Goal: Task Accomplishment & Management: Manage account settings

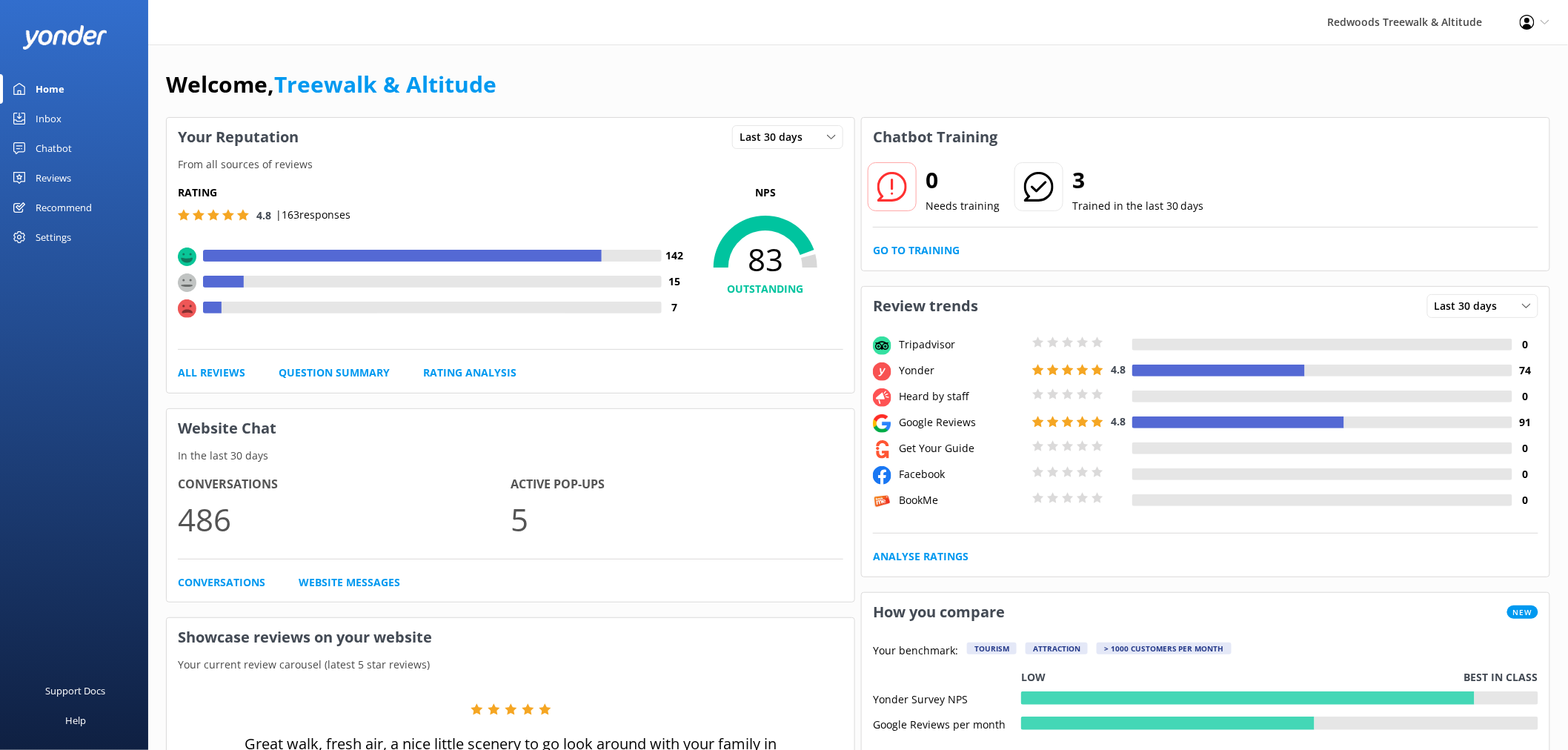
click at [71, 165] on link "Reviews" at bounding box center [74, 178] width 148 height 30
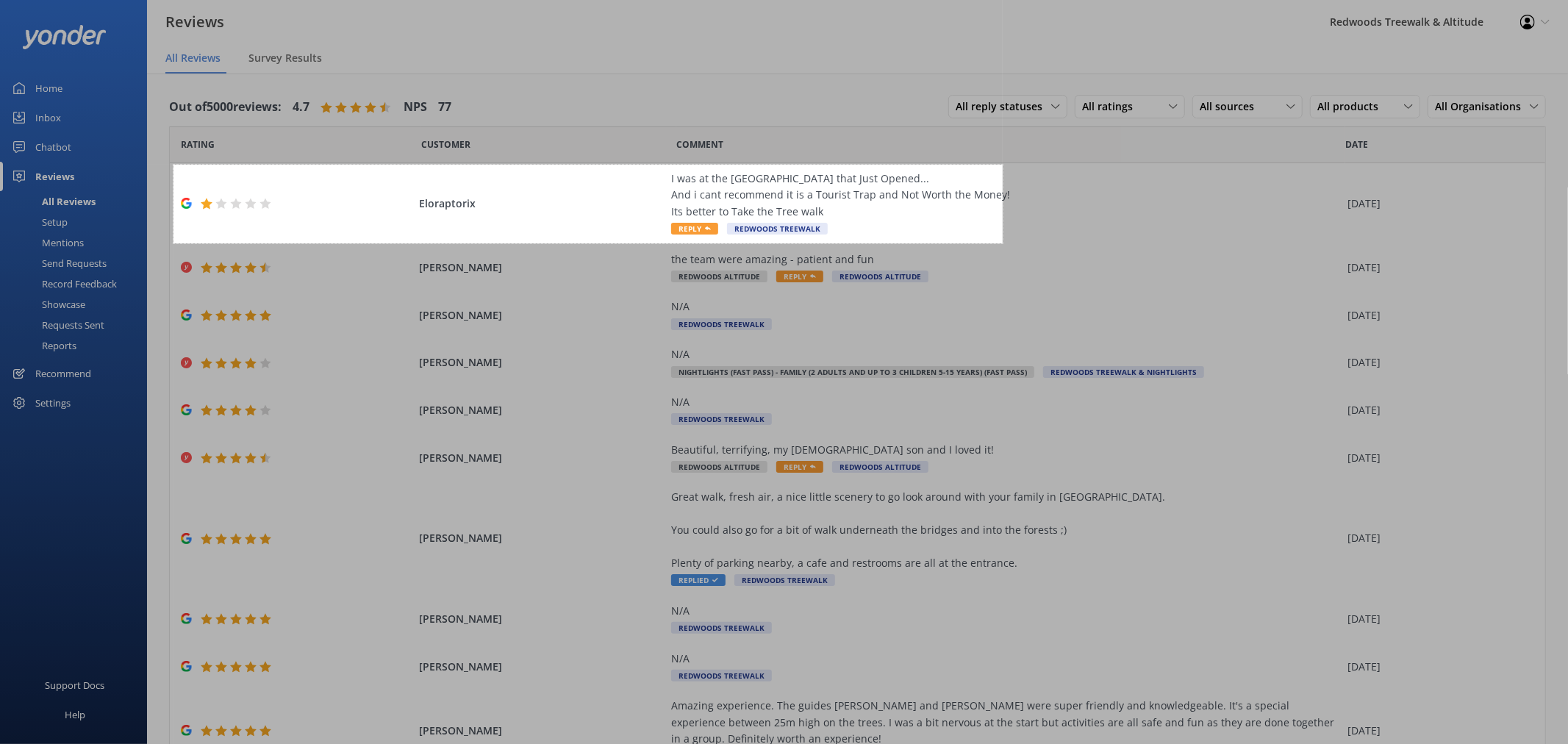
drag, startPoint x: 174, startPoint y: 165, endPoint x: 1003, endPoint y: 243, distance: 832.7
click at [1003, 243] on div "1128 X 107" at bounding box center [784, 386] width 1568 height 774
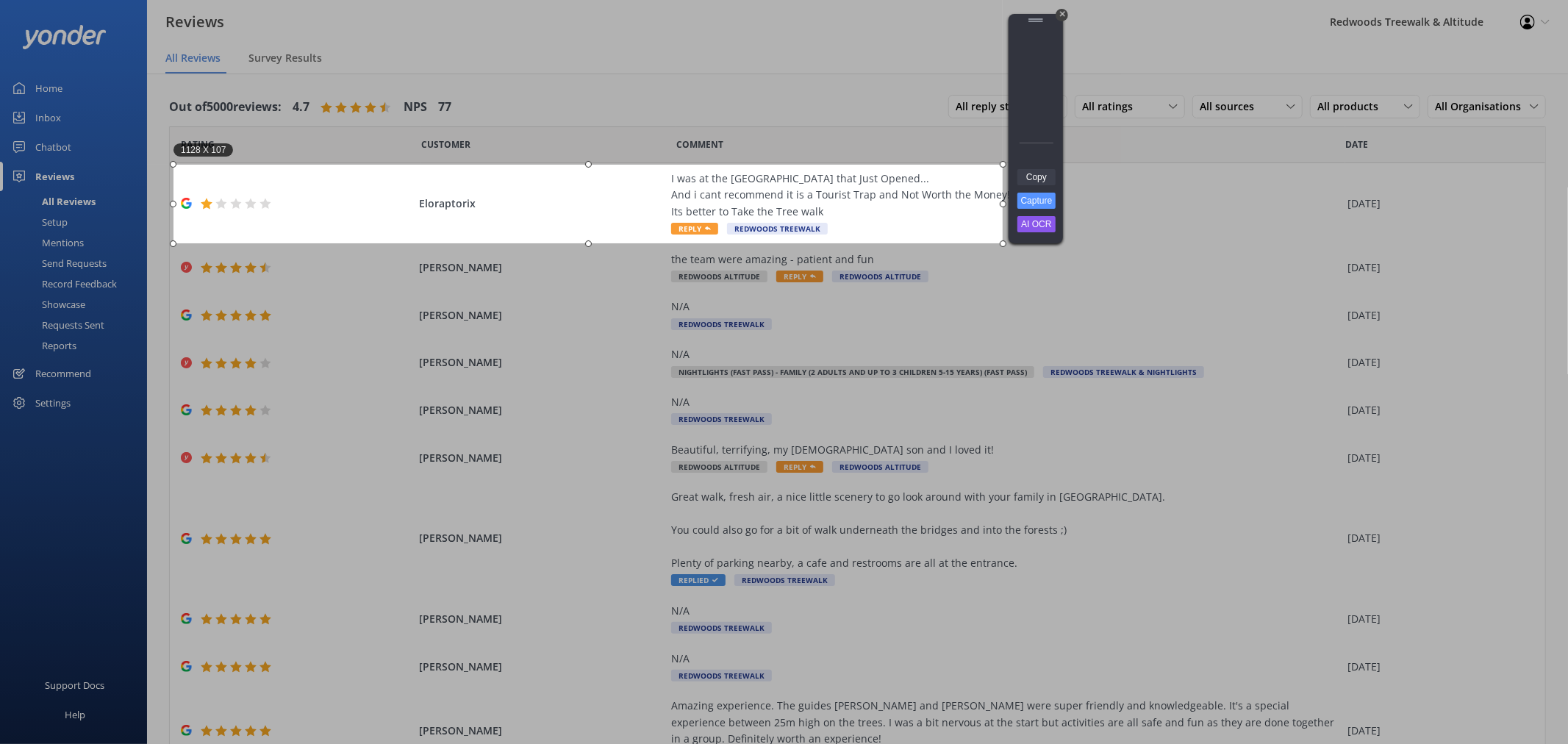
click at [1037, 181] on link "Copy" at bounding box center [1036, 177] width 38 height 17
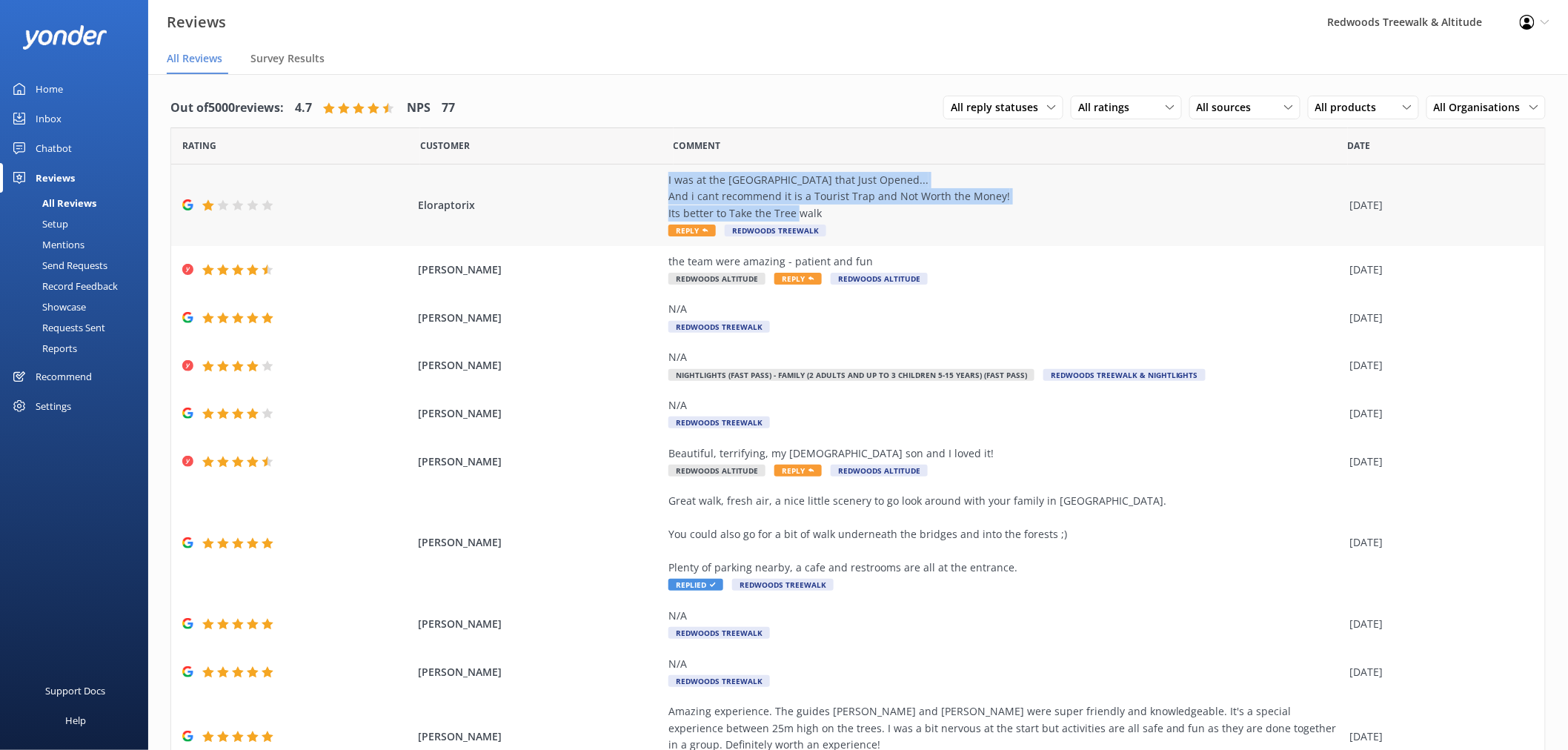
drag, startPoint x: 810, startPoint y: 212, endPoint x: 650, endPoint y: 184, distance: 162.4
click at [650, 184] on div "Eloraptorix I was at the [GEOGRAPHIC_DATA] that Just Opened... And i cant recom…" at bounding box center [858, 206] width 1374 height 82
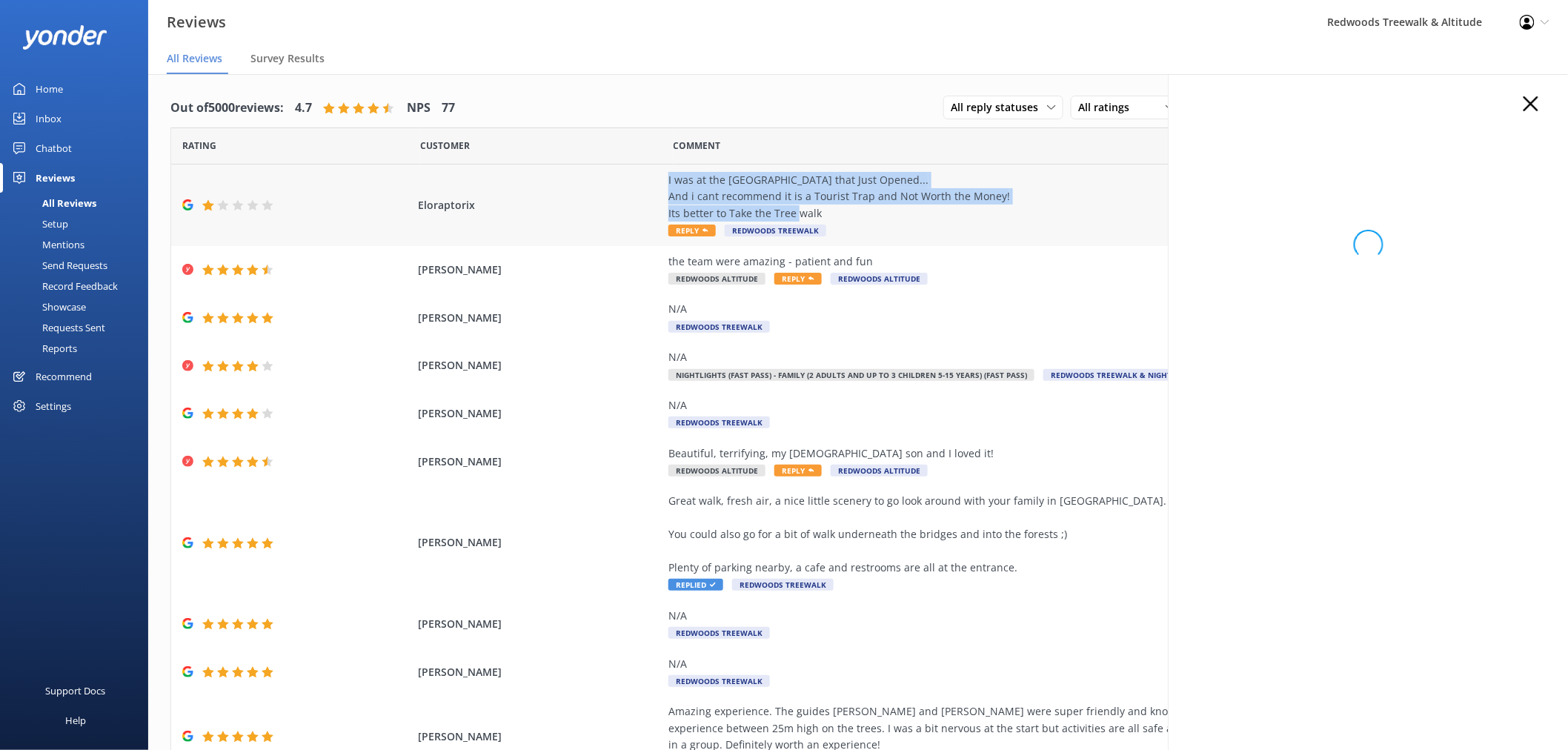
copy div "I was at the [GEOGRAPHIC_DATA] that Just Opened... And i cant recommend it is a…"
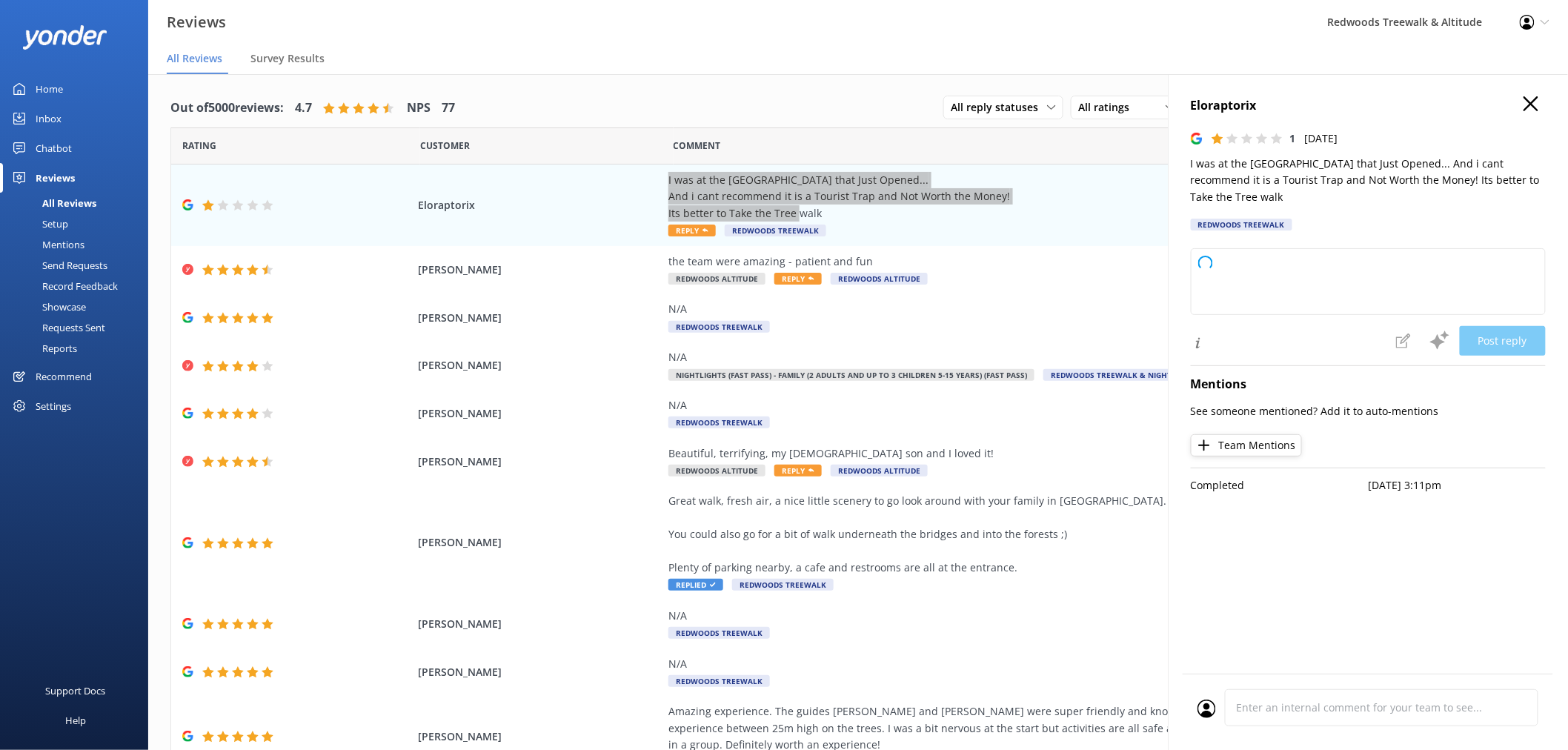
type textarea "Thank you for sharing your feedback. We're sorry to hear that your experience a…"
